Goal: Task Accomplishment & Management: Use online tool/utility

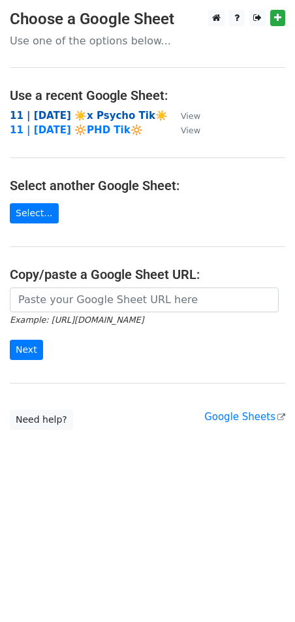
click at [63, 110] on strong "11 | [DATE] ☀️x Psycho Tik☀️" at bounding box center [89, 116] width 158 height 12
click at [74, 114] on strong "11 | SEPT 16 ☀️x Psycho Tik☀️" at bounding box center [89, 116] width 158 height 12
click at [62, 111] on strong "11 | [DATE] ☀️x Psycho Tik☀️" at bounding box center [89, 116] width 158 height 12
click at [63, 111] on strong "11 | [DATE] ☀️x Psycho Tik☀️" at bounding box center [89, 116] width 158 height 12
click at [107, 116] on strong "11 | [DATE] ☀️x Psycho Tik☀️" at bounding box center [89, 116] width 158 height 12
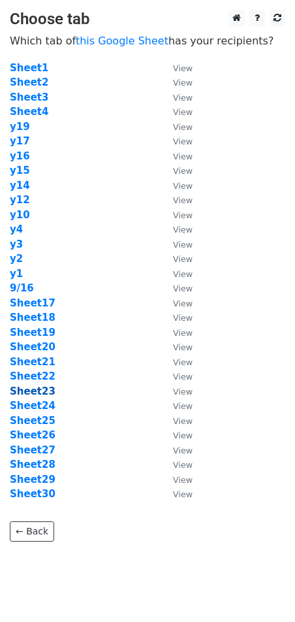
click at [35, 394] on strong "Sheet23" at bounding box center [33, 391] width 46 height 12
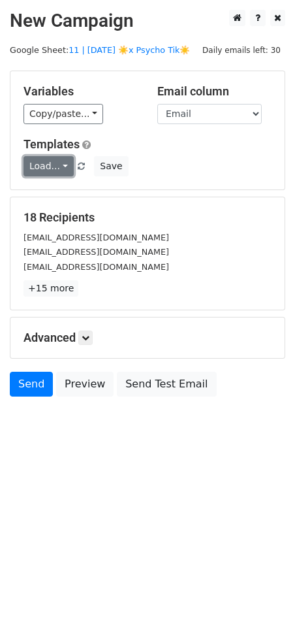
click at [59, 172] on link "Load..." at bounding box center [49, 166] width 50 height 20
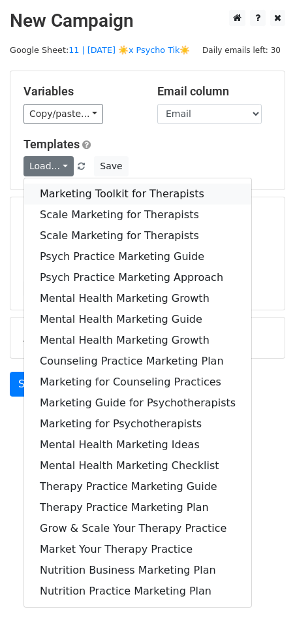
click at [61, 195] on link "Marketing Toolkit for Therapists" at bounding box center [137, 193] width 227 height 21
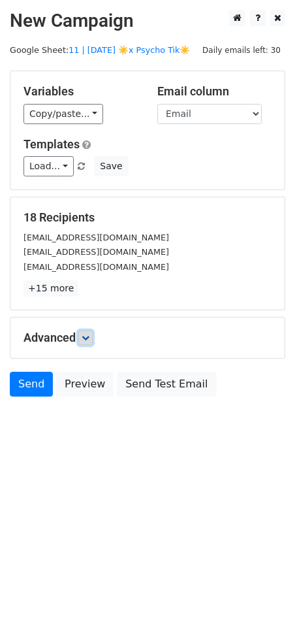
click at [88, 334] on icon at bounding box center [86, 338] width 8 height 8
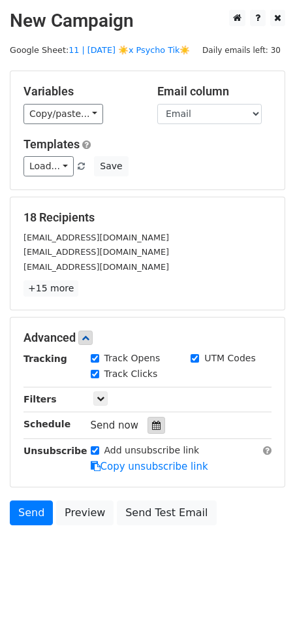
click at [148, 423] on div at bounding box center [157, 425] width 18 height 17
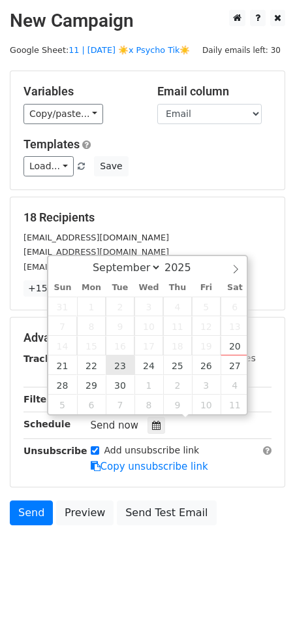
type input "2025-09-23 12:00"
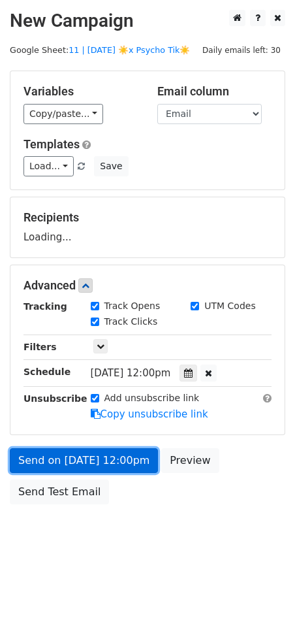
click at [122, 460] on link "Send on Sep 23 at 12:00pm" at bounding box center [84, 460] width 148 height 25
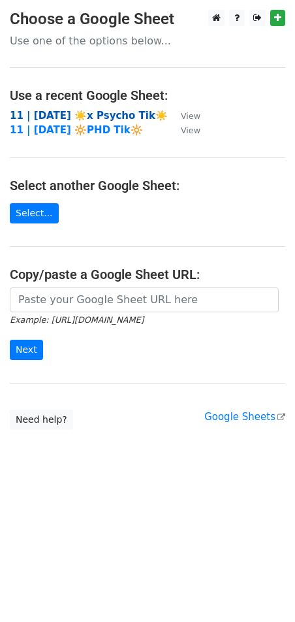
click at [49, 113] on strong "11 | [DATE] ☀️x Psycho Tik☀️" at bounding box center [89, 116] width 158 height 12
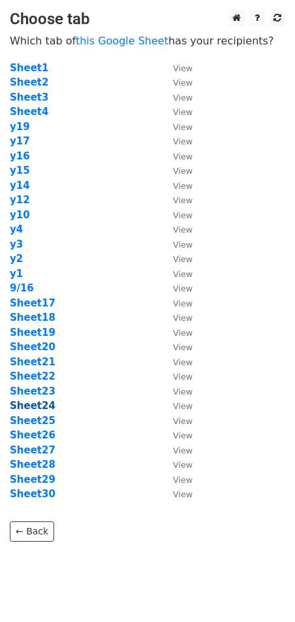
click at [39, 403] on strong "Sheet24" at bounding box center [33, 406] width 46 height 12
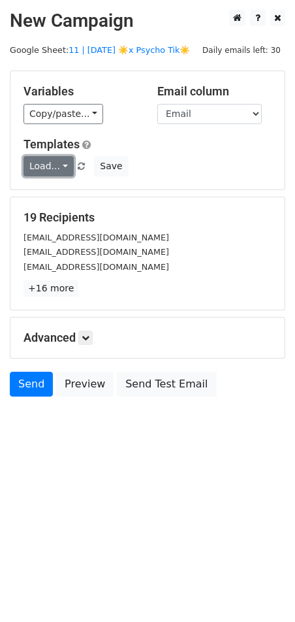
click at [49, 166] on link "Load..." at bounding box center [49, 166] width 50 height 20
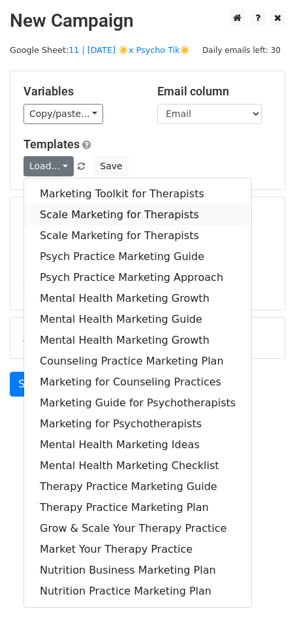
click at [57, 211] on link "Scale Marketing for Therapists" at bounding box center [137, 214] width 227 height 21
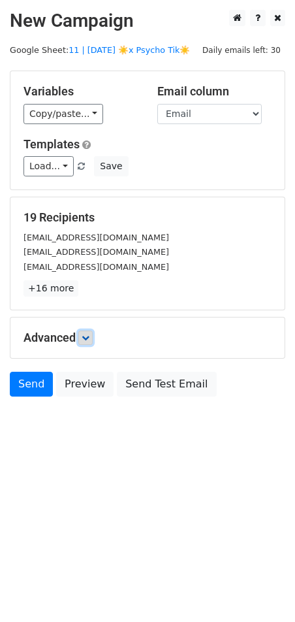
click at [89, 332] on link at bounding box center [85, 337] width 14 height 14
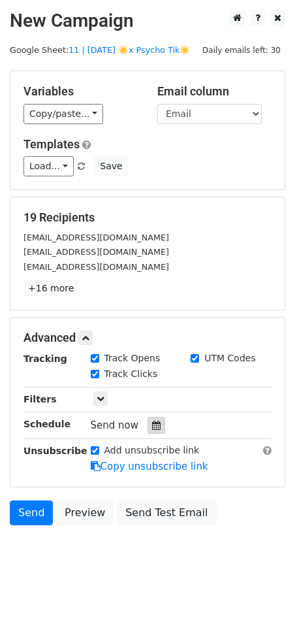
click at [152, 422] on icon at bounding box center [156, 425] width 8 height 9
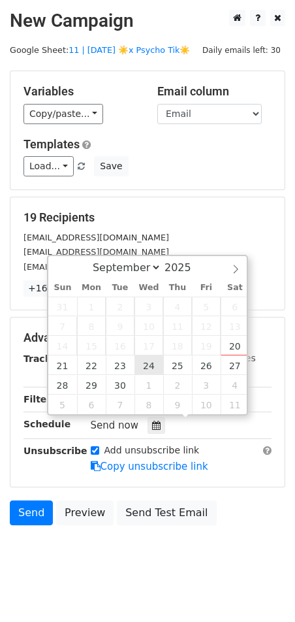
type input "2025-09-24 12:00"
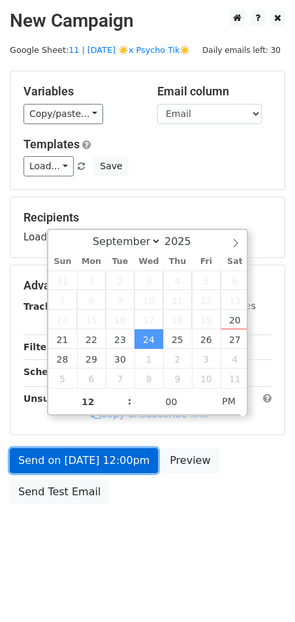
click at [96, 466] on link "Send on Sep 24 at 12:00pm" at bounding box center [84, 460] width 148 height 25
